Goal: Check status

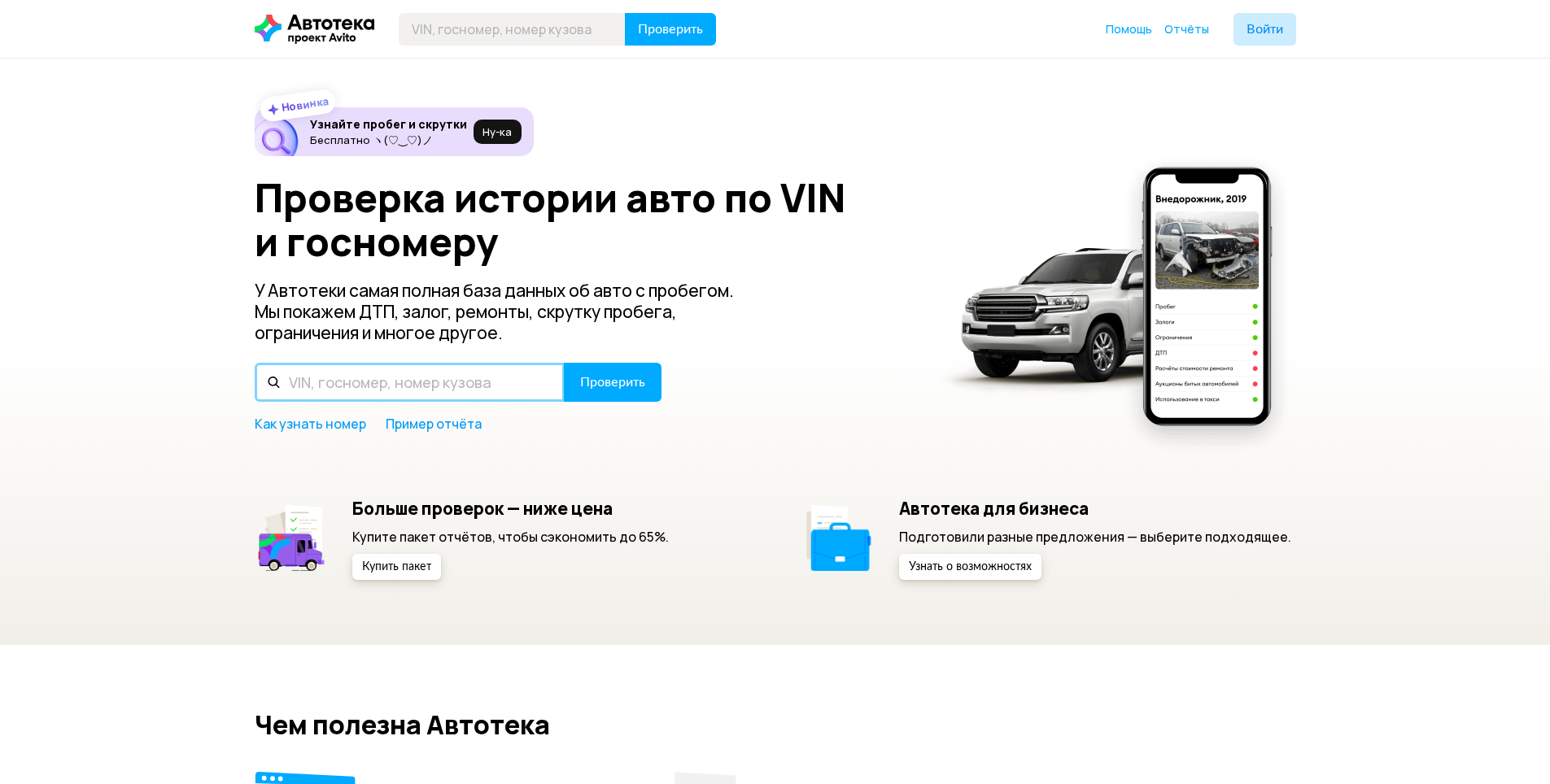
click at [366, 380] on input "text" at bounding box center [410, 382] width 310 height 39
type input "Р454МА797"
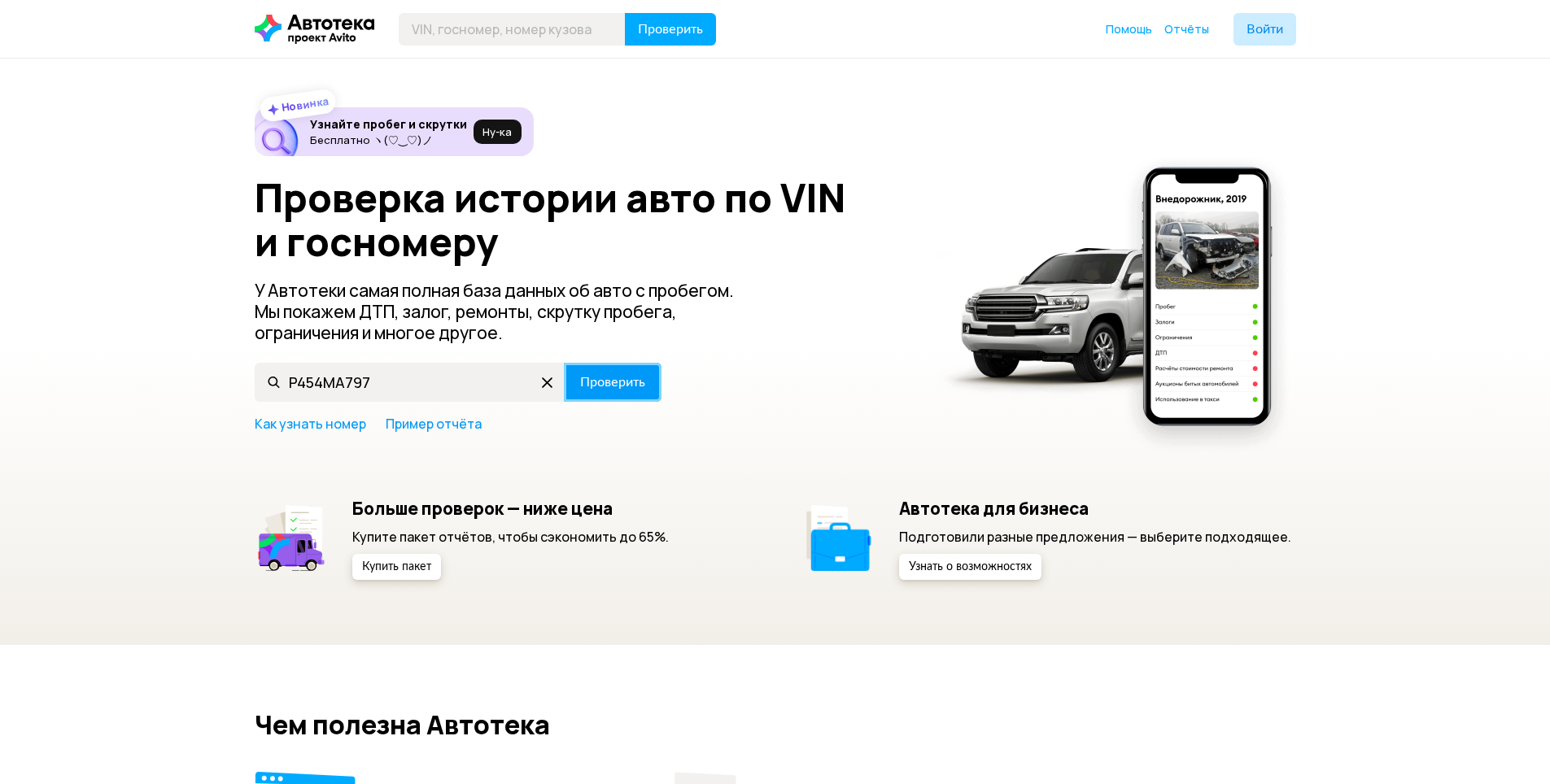
click at [632, 399] on button "Проверить" at bounding box center [612, 382] width 97 height 39
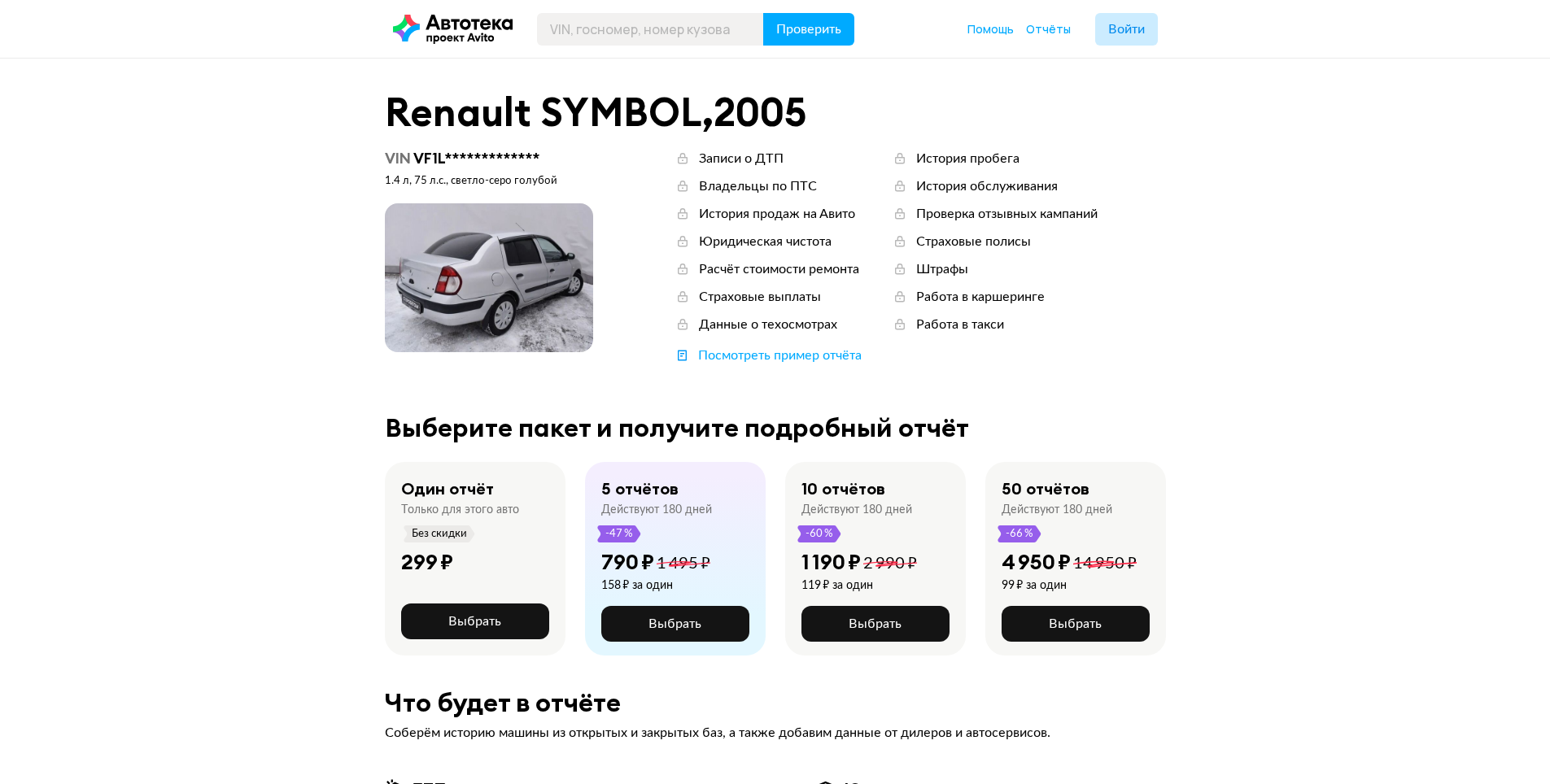
click at [453, 264] on span at bounding box center [489, 277] width 209 height 149
click at [773, 362] on div "Посмотреть пример отчёта" at bounding box center [780, 355] width 164 height 18
click at [1067, 29] on span "Отчёты" at bounding box center [1049, 29] width 45 height 15
